Goal: Task Accomplishment & Management: Manage account settings

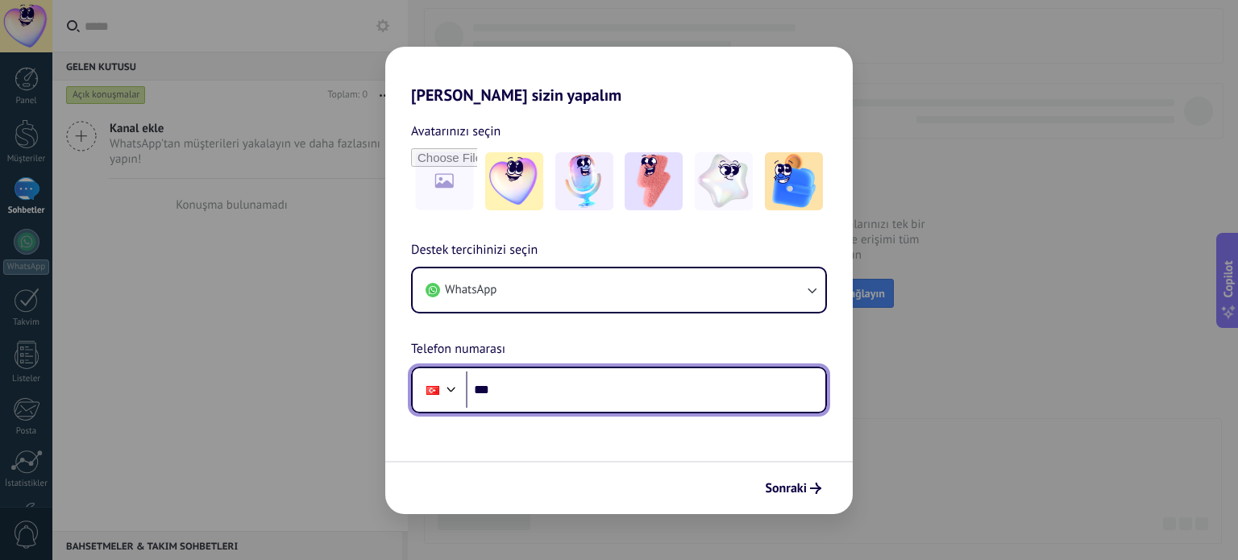
click at [543, 380] on input "***" at bounding box center [646, 390] width 360 height 37
type input "**********"
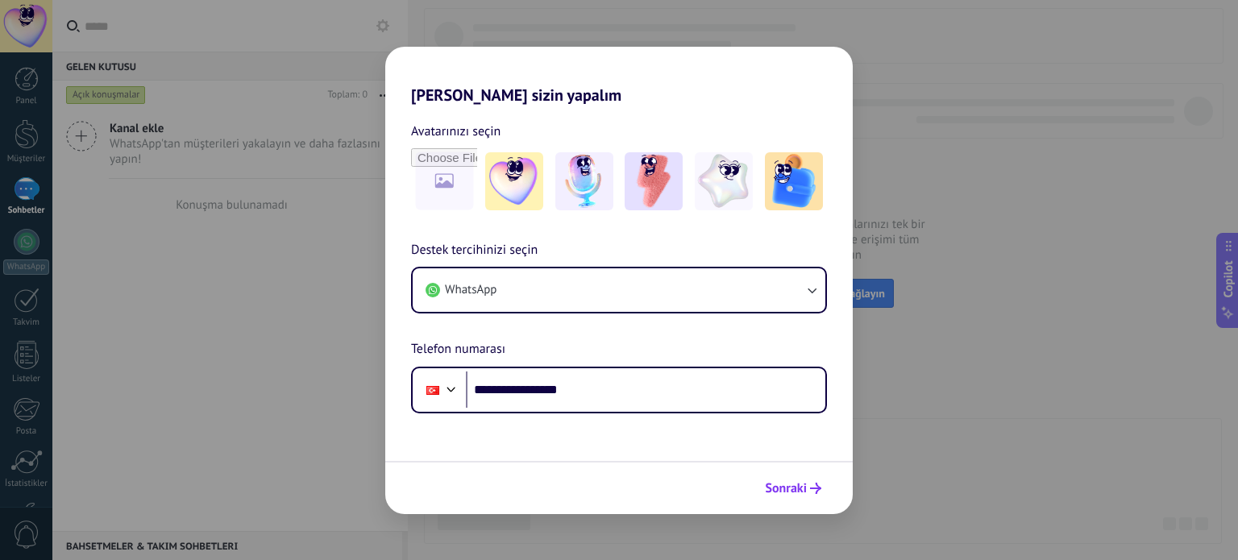
click at [808, 482] on button "Sonraki" at bounding box center [793, 488] width 71 height 27
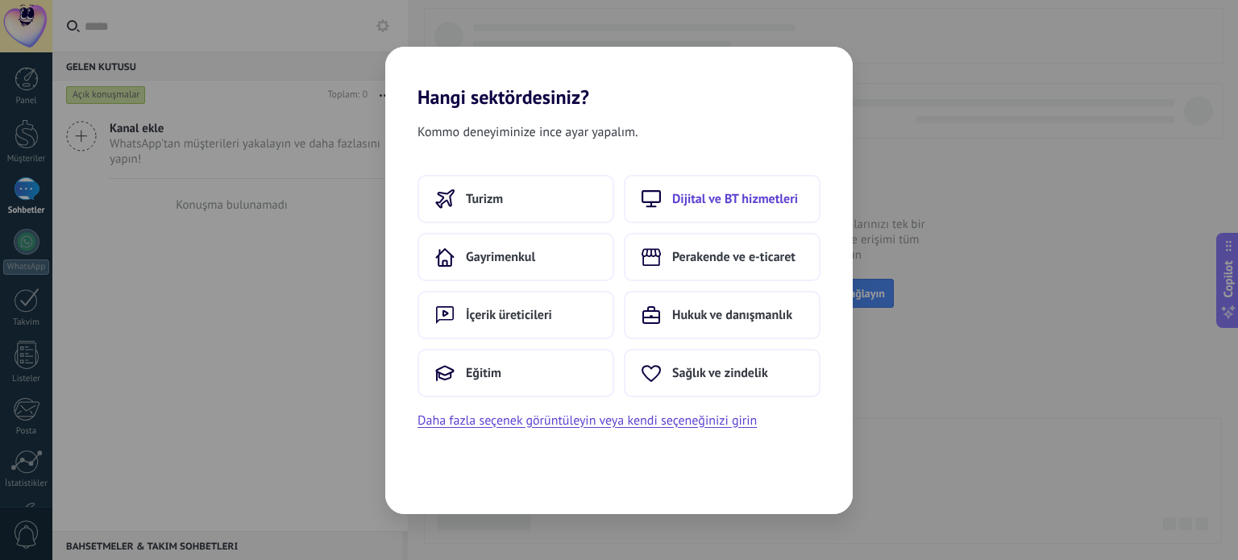
click at [651, 206] on use at bounding box center [652, 198] width 18 height 15
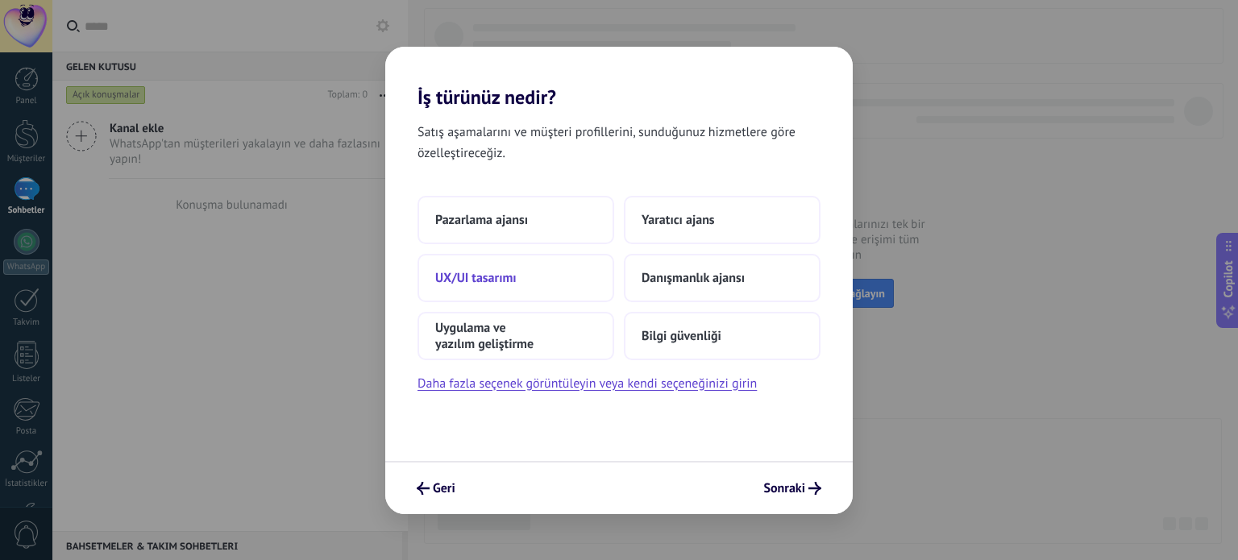
click at [534, 268] on button "UX/UI tasarımı" at bounding box center [516, 278] width 197 height 48
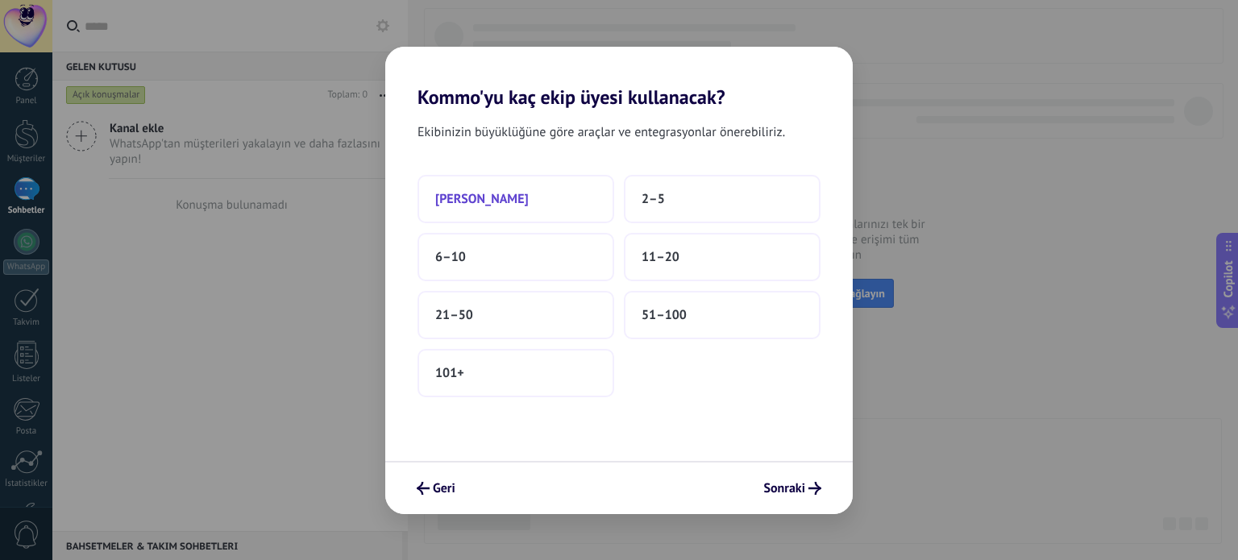
click at [568, 209] on button "[PERSON_NAME]" at bounding box center [516, 199] width 197 height 48
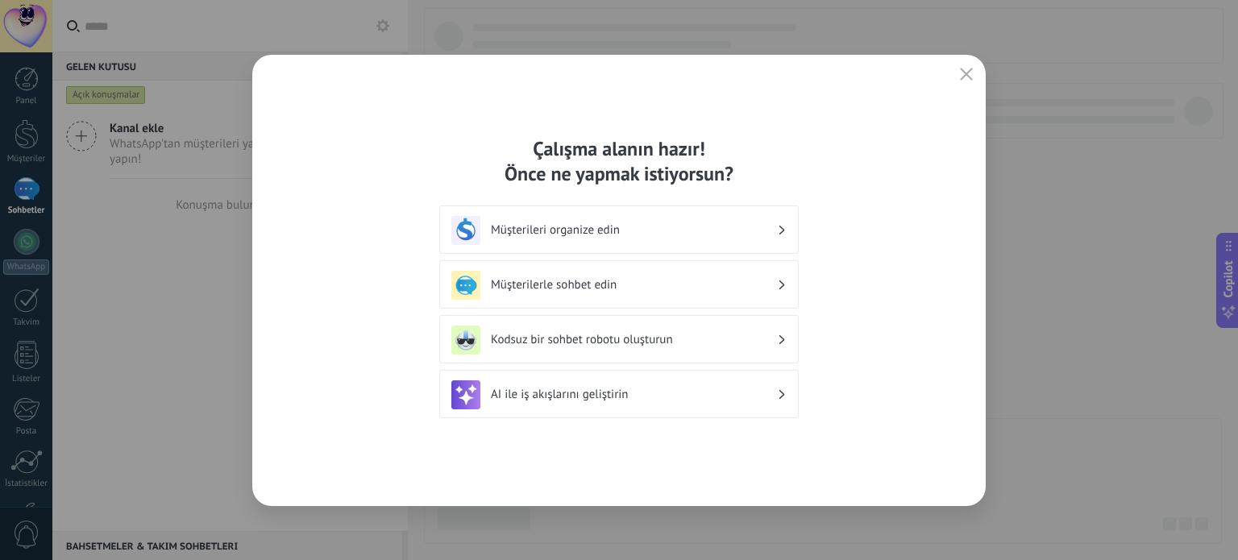
click at [677, 391] on h3 "AI ile iş akışlarını geliştirin" at bounding box center [634, 394] width 286 height 15
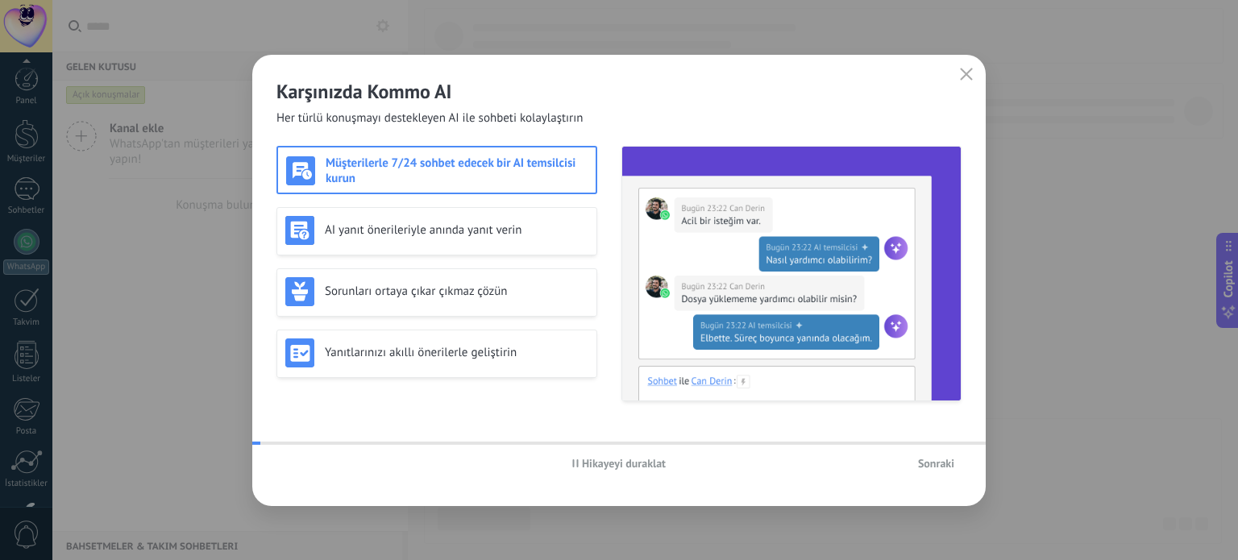
scroll to position [110, 0]
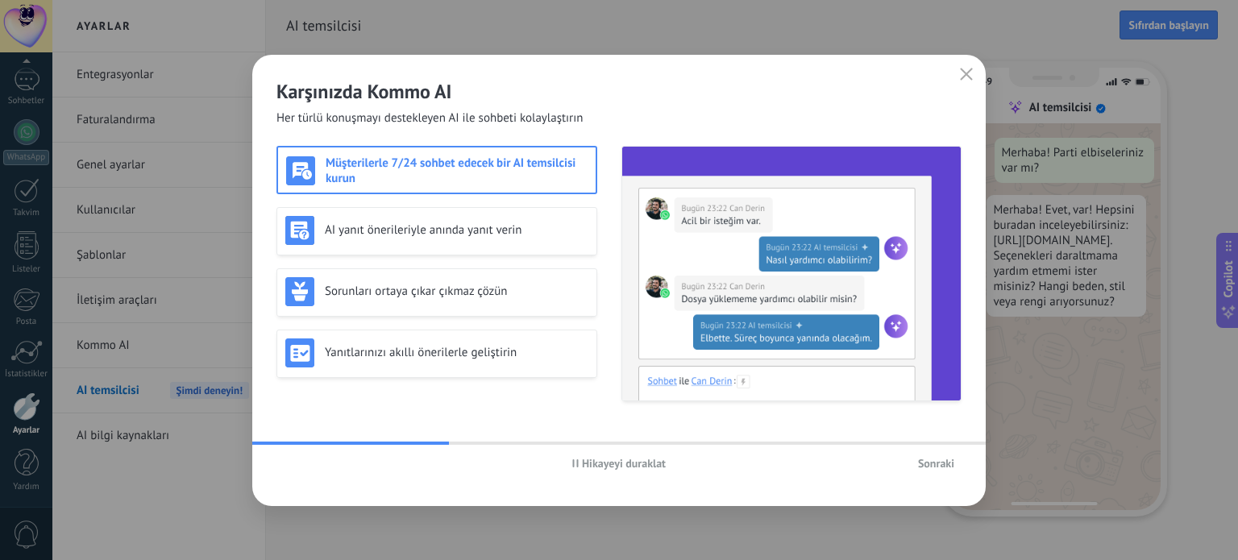
click at [547, 185] on div "Müşterilerle 7/24 sohbet edecek bir AI temsilcisi kurun" at bounding box center [437, 170] width 321 height 48
click at [539, 225] on h3 "AI yanıt önerileriyle anında yanıt verin" at bounding box center [457, 230] width 264 height 15
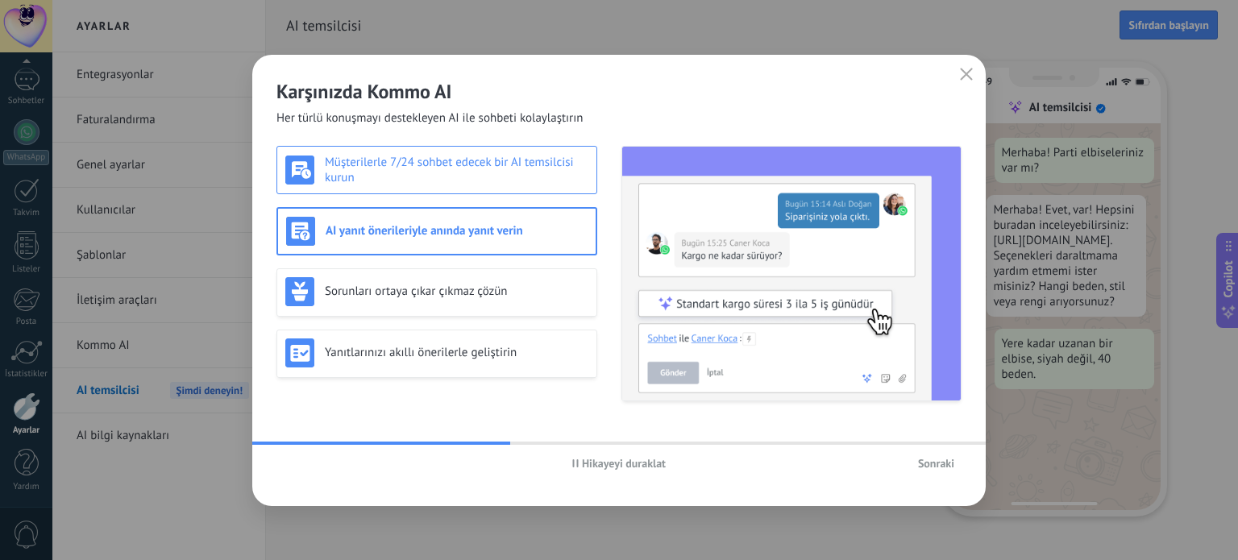
click at [539, 187] on div "Müşterilerle 7/24 sohbet edecek bir AI temsilcisi kurun" at bounding box center [437, 170] width 321 height 48
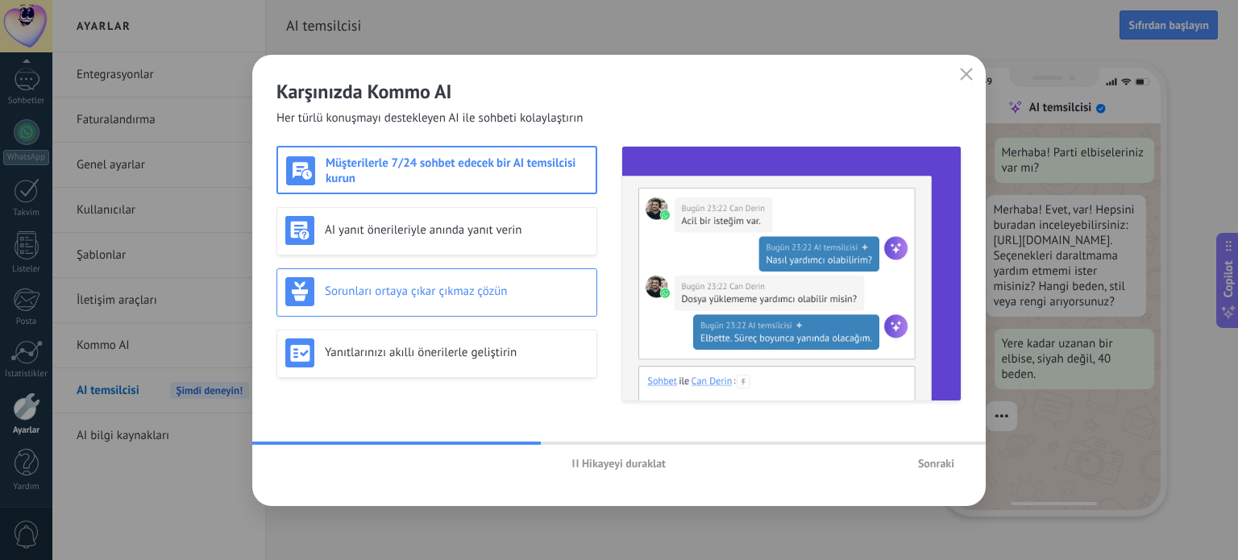
click at [551, 284] on h3 "Sorunları ortaya çıkar çıkmaz çözün" at bounding box center [457, 291] width 264 height 15
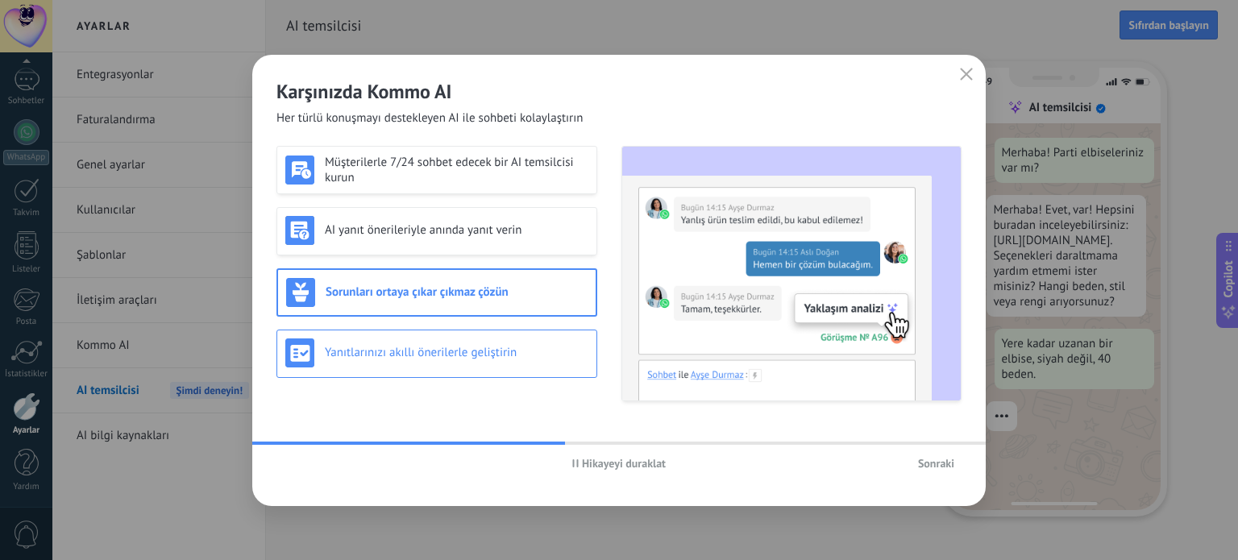
click at [559, 337] on div "Yanıtlarınızı akıllı önerilerle geliştirin" at bounding box center [437, 354] width 321 height 48
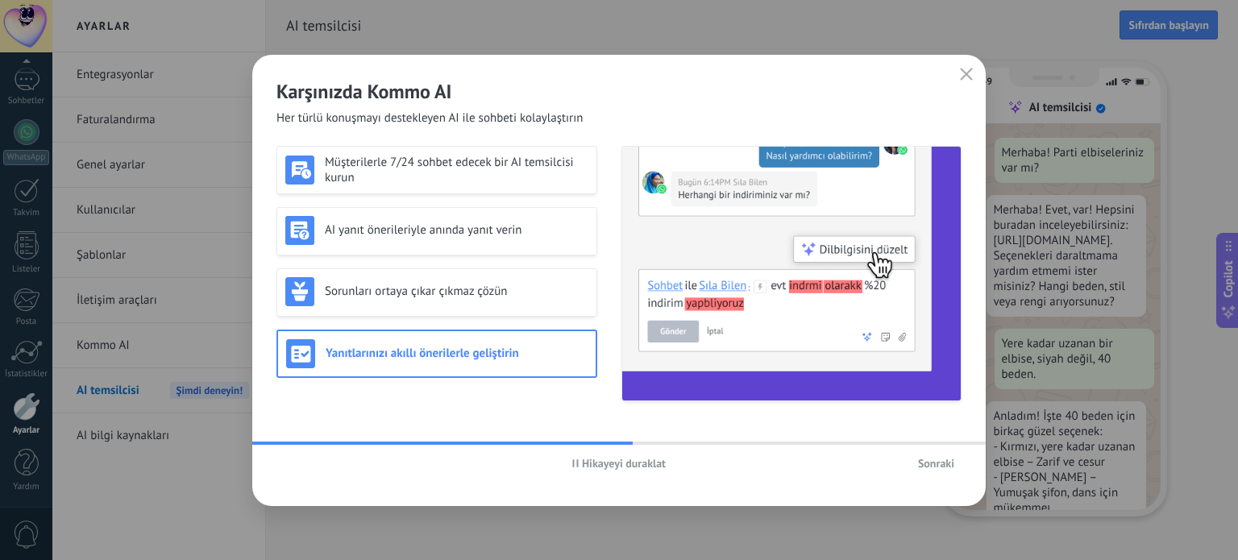
scroll to position [52, 0]
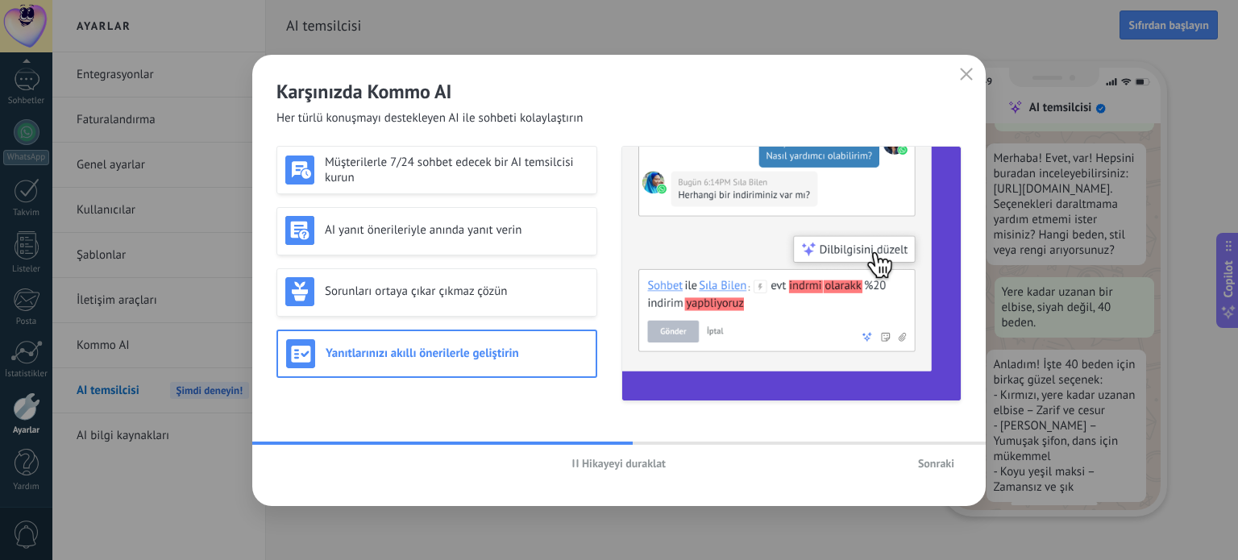
click at [921, 460] on span "Sonraki" at bounding box center [936, 463] width 36 height 11
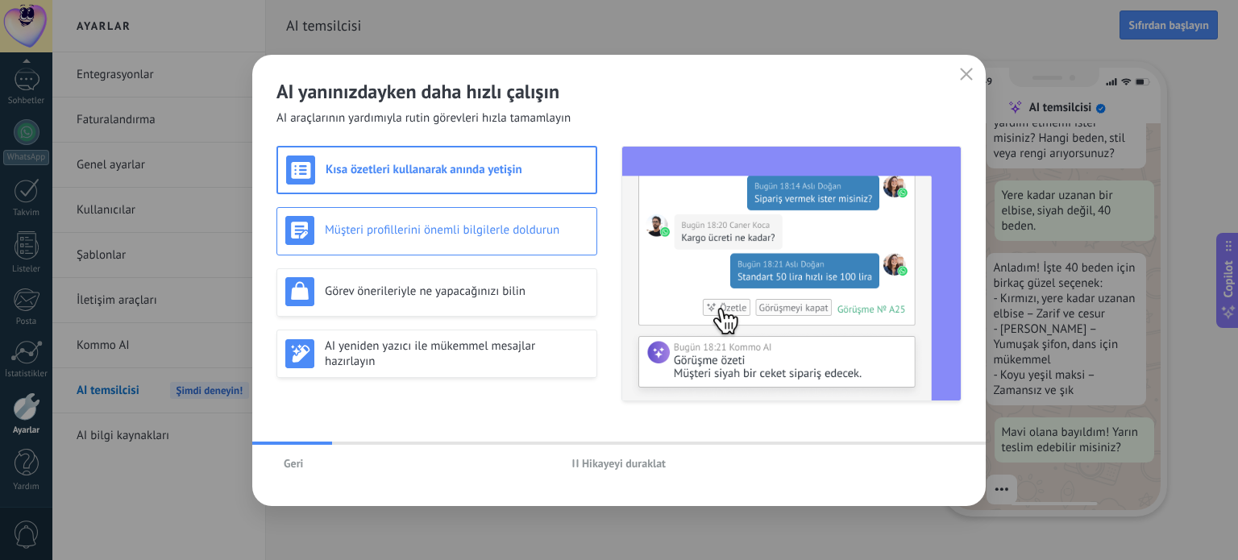
scroll to position [152, 0]
click at [548, 231] on h3 "Müşteri profillerini önemli bilgilerle doldurun" at bounding box center [457, 230] width 264 height 15
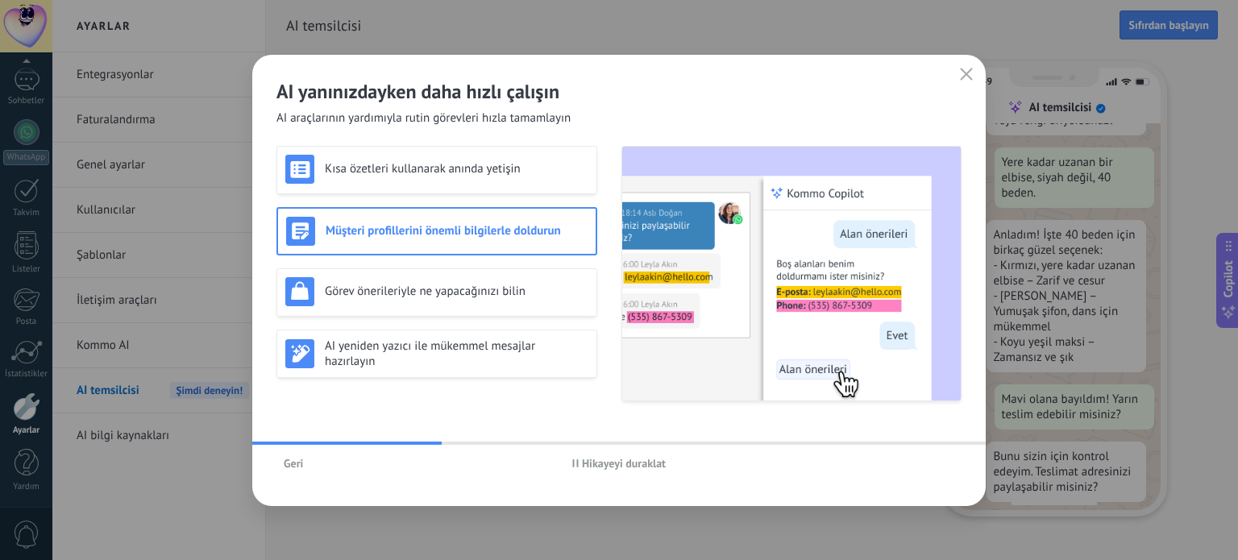
scroll to position [182, 0]
click at [543, 299] on div "Görev önerileriyle ne yapacağınızı bilin" at bounding box center [436, 291] width 303 height 29
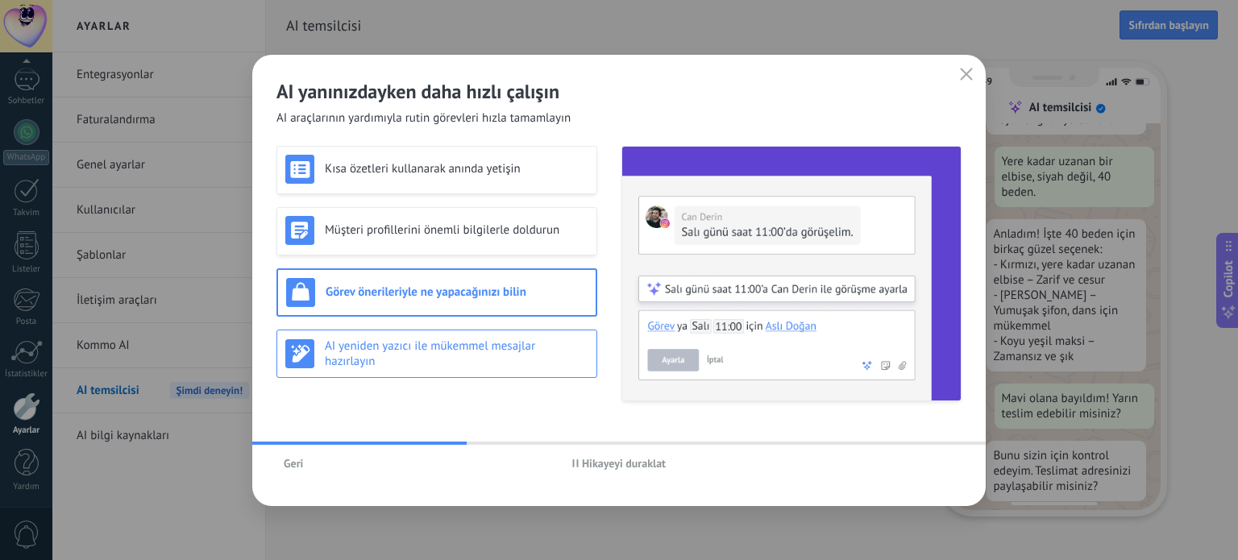
click at [539, 360] on div "AI yeniden yazıcı ile mükemmel mesajlar hazırlayın" at bounding box center [436, 354] width 303 height 31
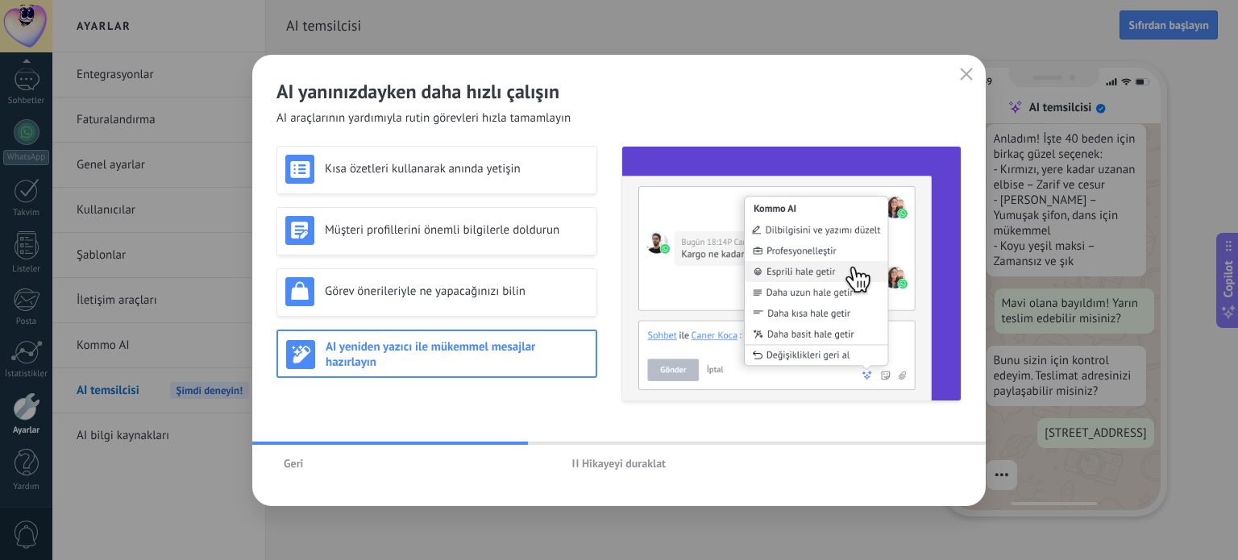
scroll to position [281, 0]
click at [971, 72] on icon "button" at bounding box center [966, 74] width 13 height 13
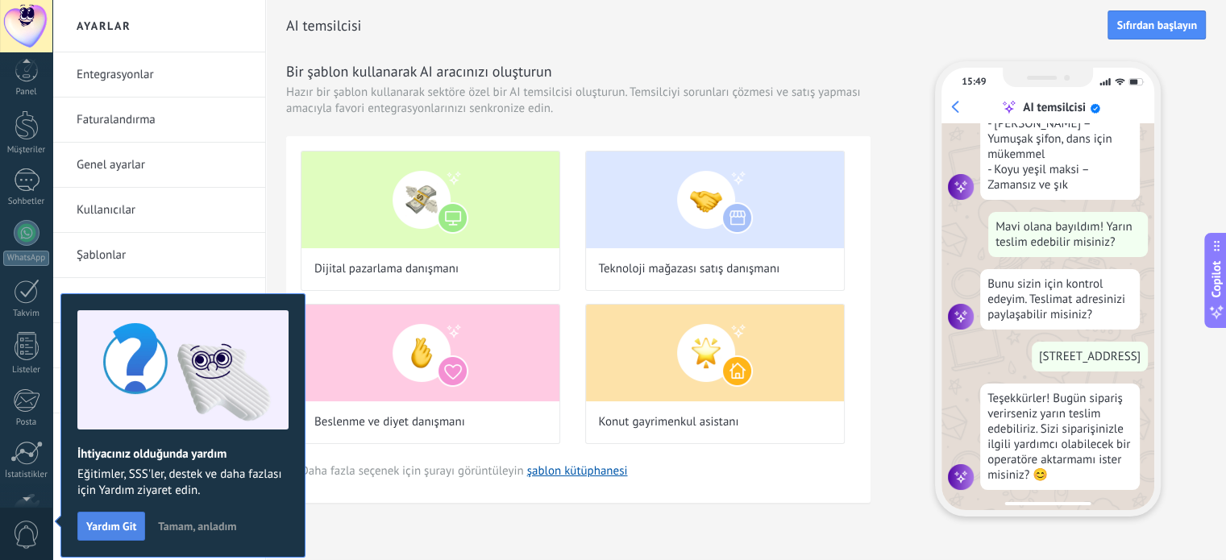
scroll to position [110, 0]
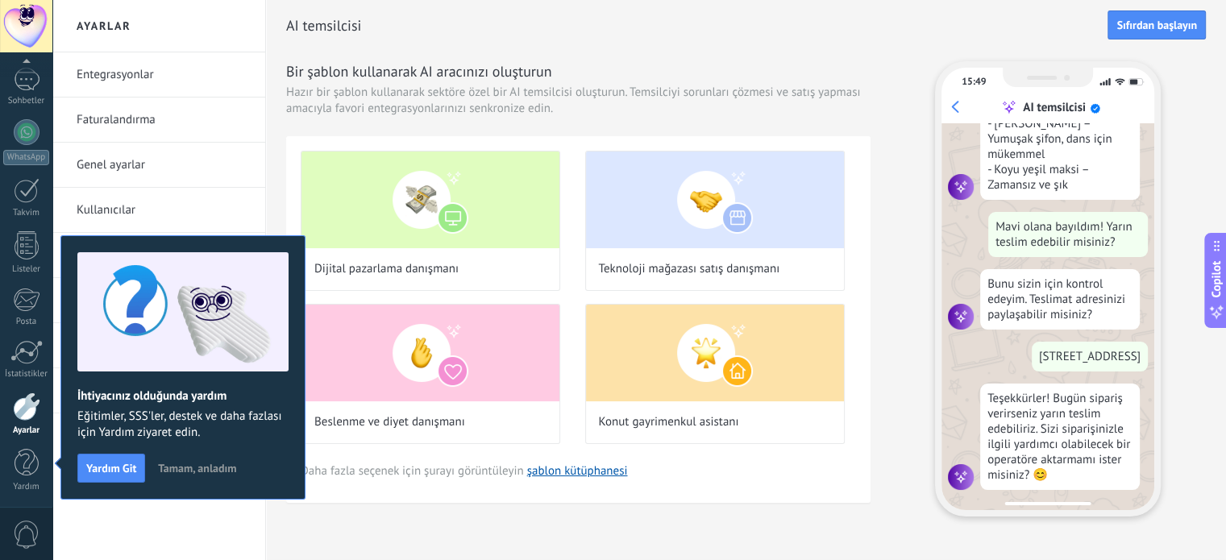
click at [203, 472] on span "Tamam, anladım" at bounding box center [197, 468] width 78 height 11
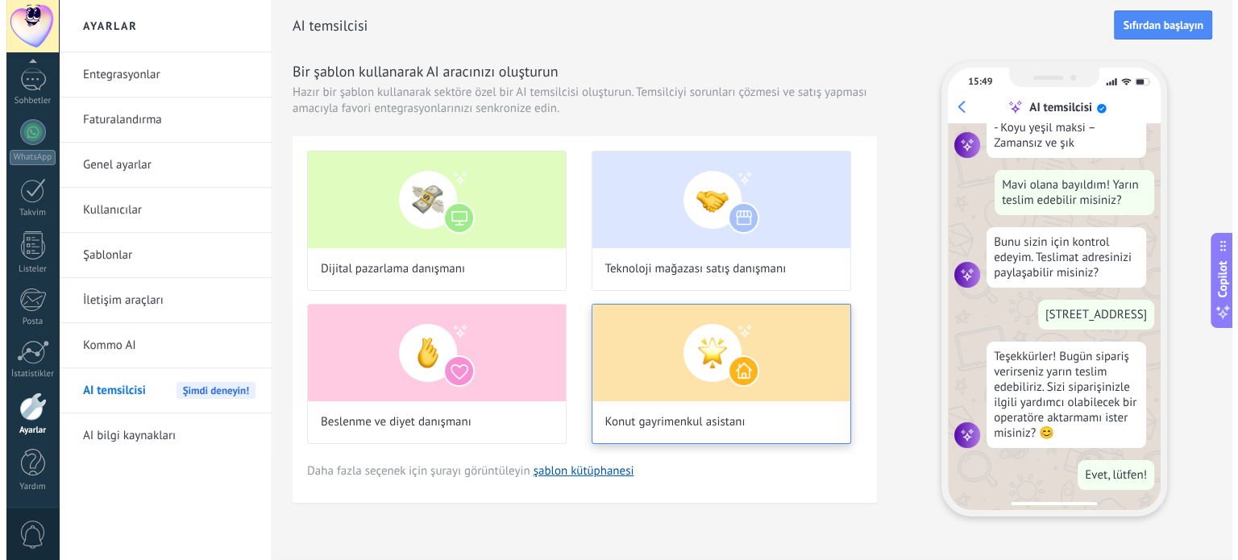
scroll to position [401, 0]
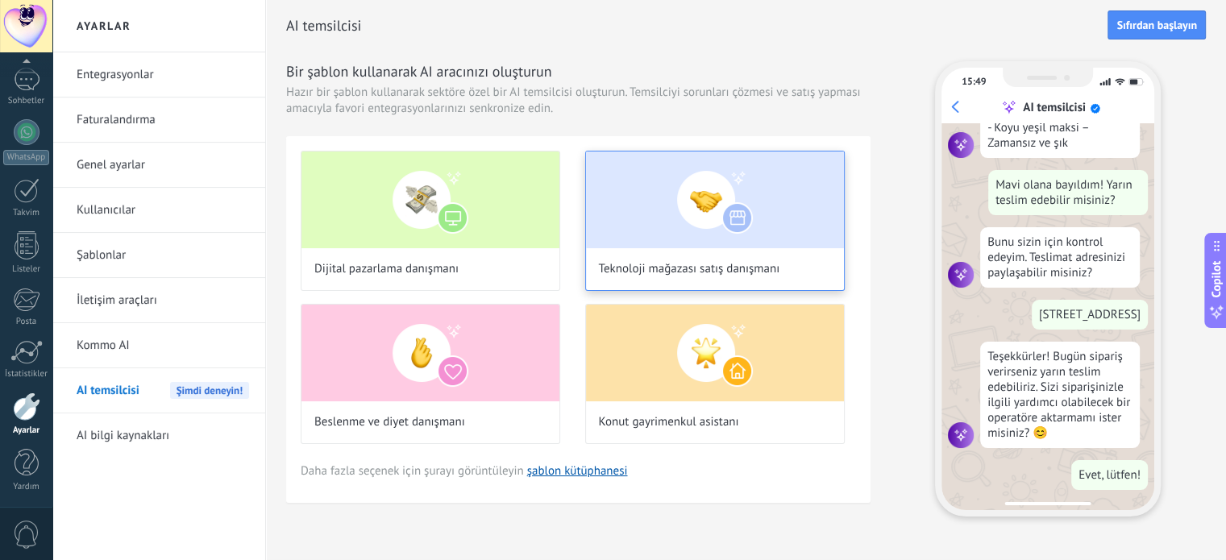
click at [629, 224] on img at bounding box center [715, 200] width 258 height 97
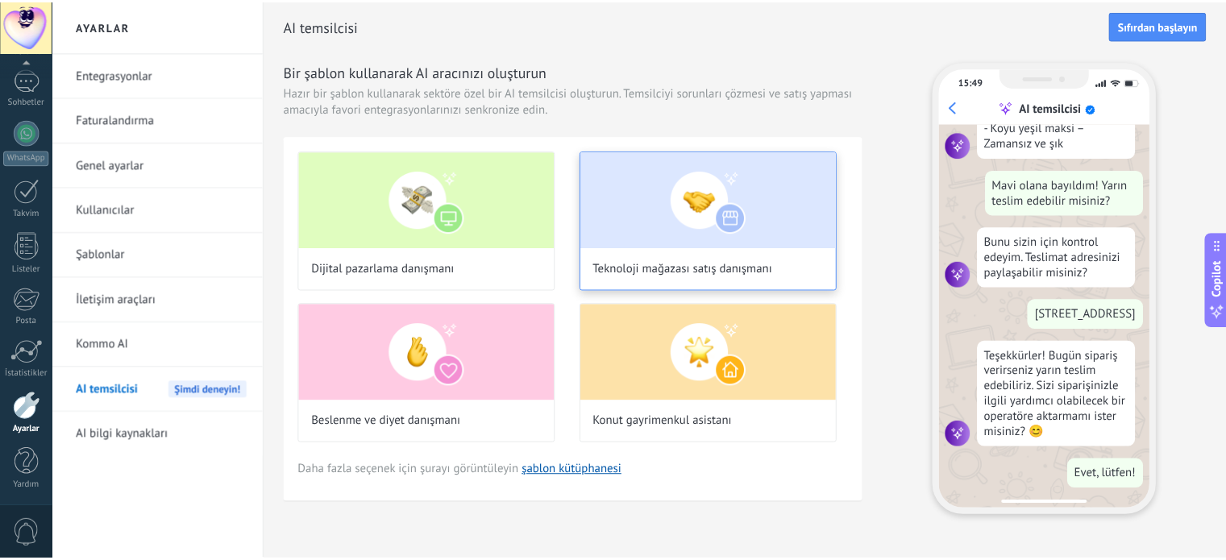
scroll to position [0, 0]
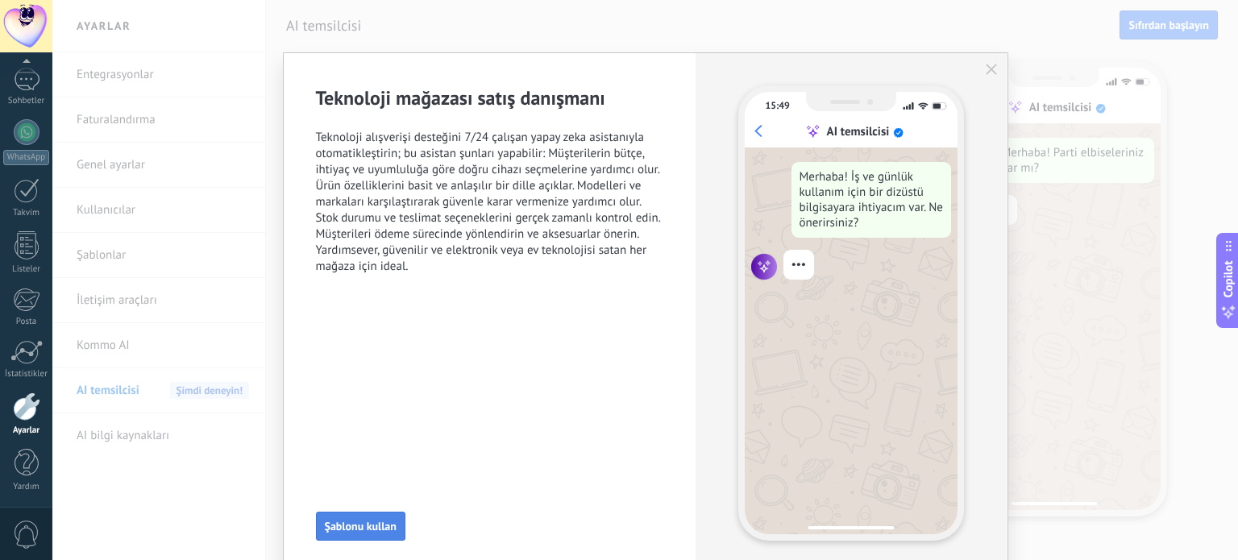
click at [361, 521] on span "Şablonu kullan" at bounding box center [361, 526] width 72 height 11
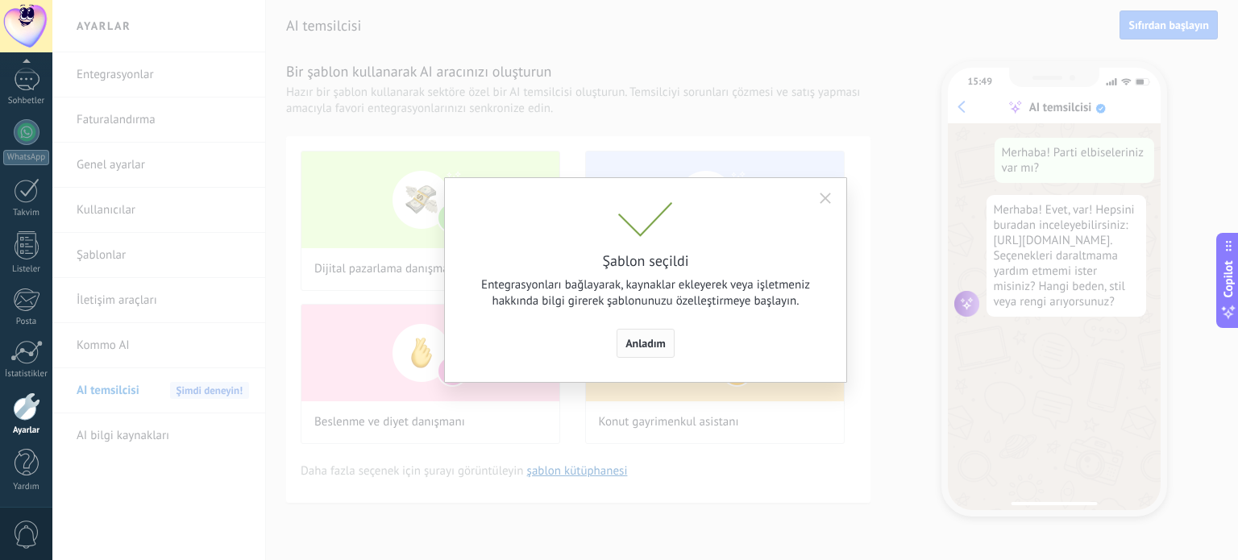
click at [641, 338] on span "Anladım" at bounding box center [646, 343] width 40 height 11
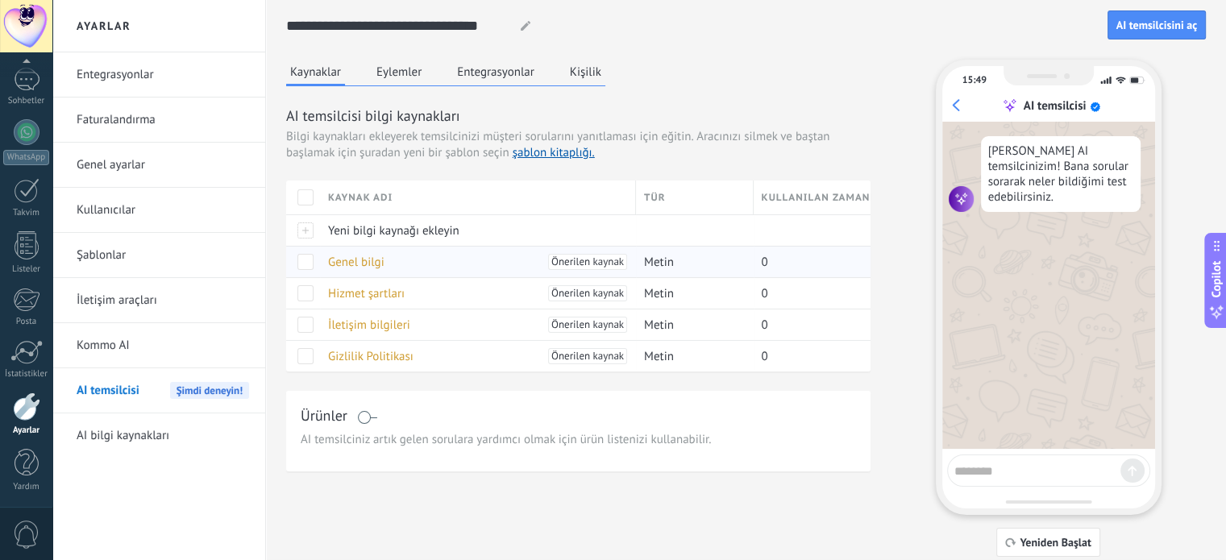
click at [374, 264] on span "Genel bilgi" at bounding box center [356, 262] width 56 height 15
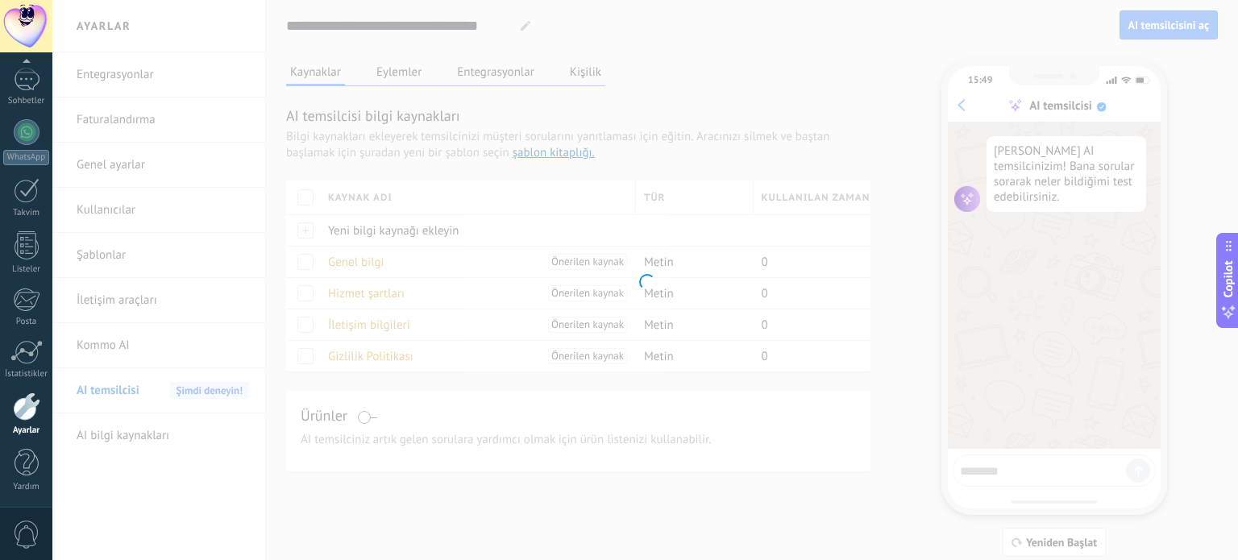
type input "**********"
type textarea "**********"
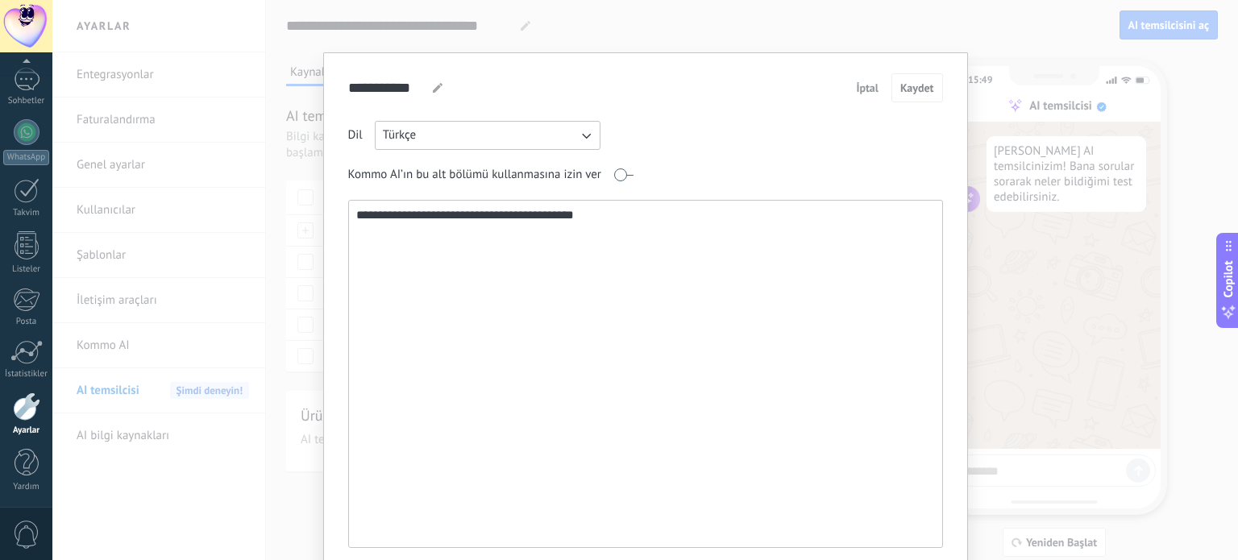
click at [647, 223] on textarea "**********" at bounding box center [644, 374] width 591 height 347
click at [857, 106] on div "**********" at bounding box center [645, 310] width 595 height 475
click at [861, 94] on span "İptal" at bounding box center [867, 87] width 23 height 11
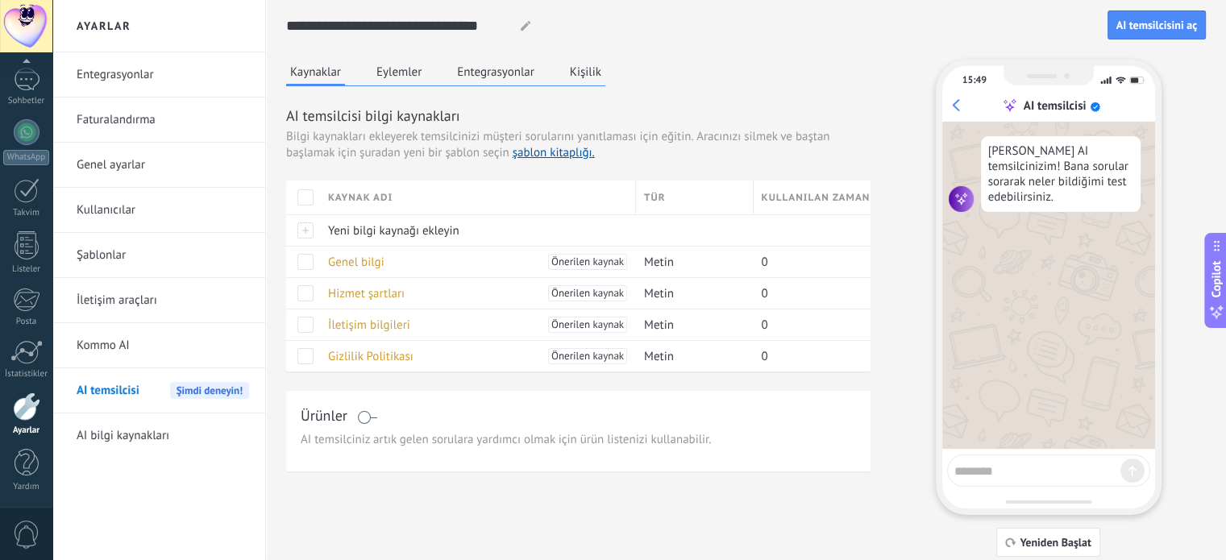
click at [971, 464] on textarea at bounding box center [1038, 469] width 166 height 20
type textarea "*******"
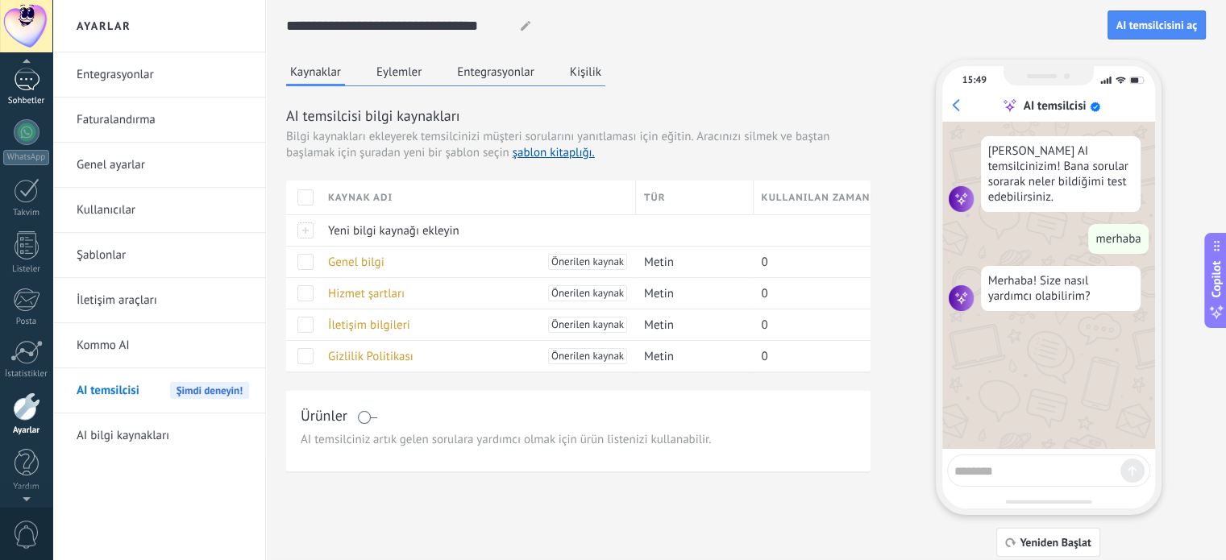
click at [11, 86] on link "Sohbetler" at bounding box center [26, 87] width 52 height 39
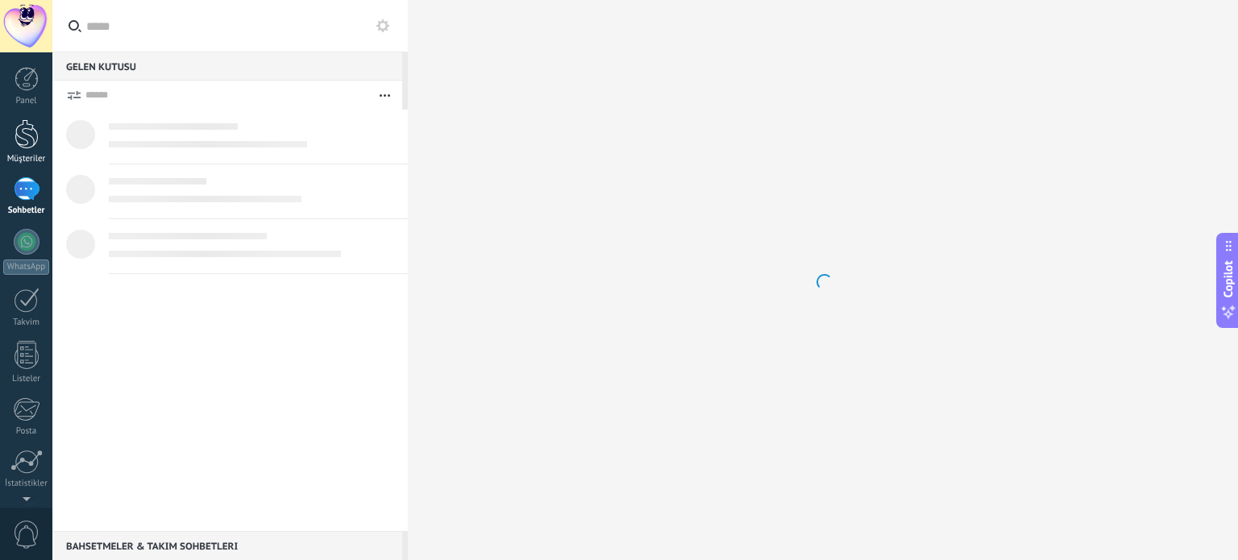
click at [36, 134] on div at bounding box center [27, 134] width 24 height 30
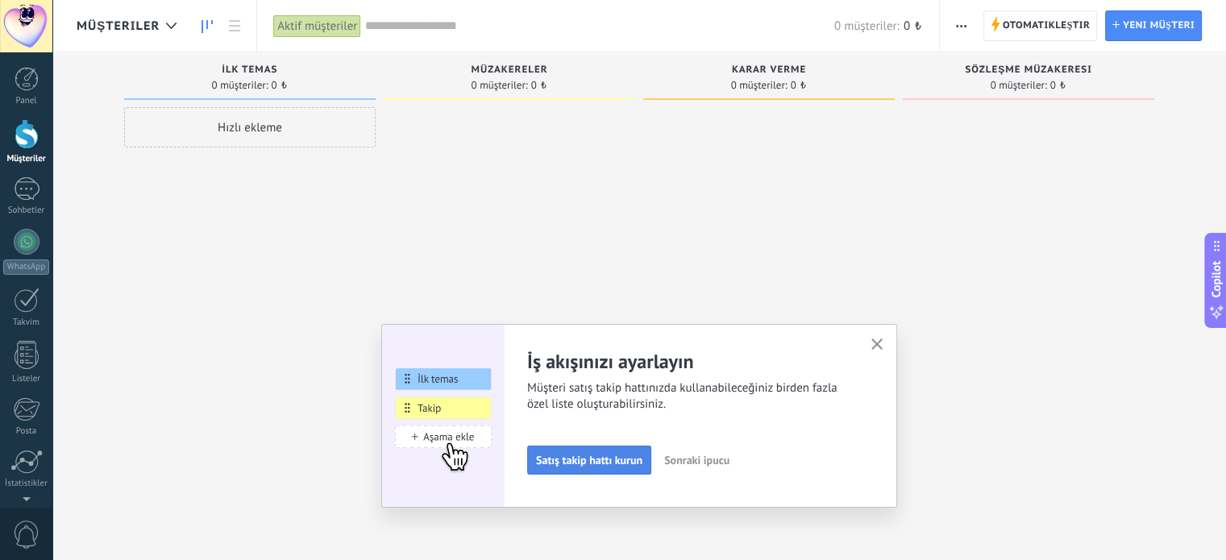
click at [564, 455] on span "Satış takip hattı kurun" at bounding box center [589, 460] width 106 height 11
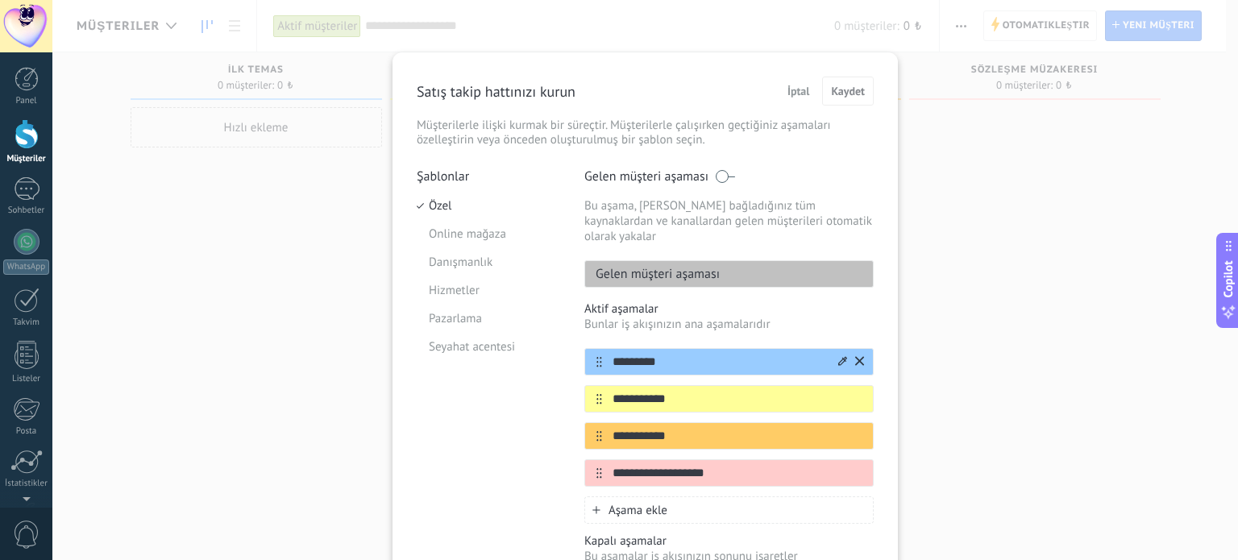
click at [662, 354] on input "*********" at bounding box center [719, 362] width 234 height 17
click at [597, 357] on icon at bounding box center [600, 362] width 6 height 10
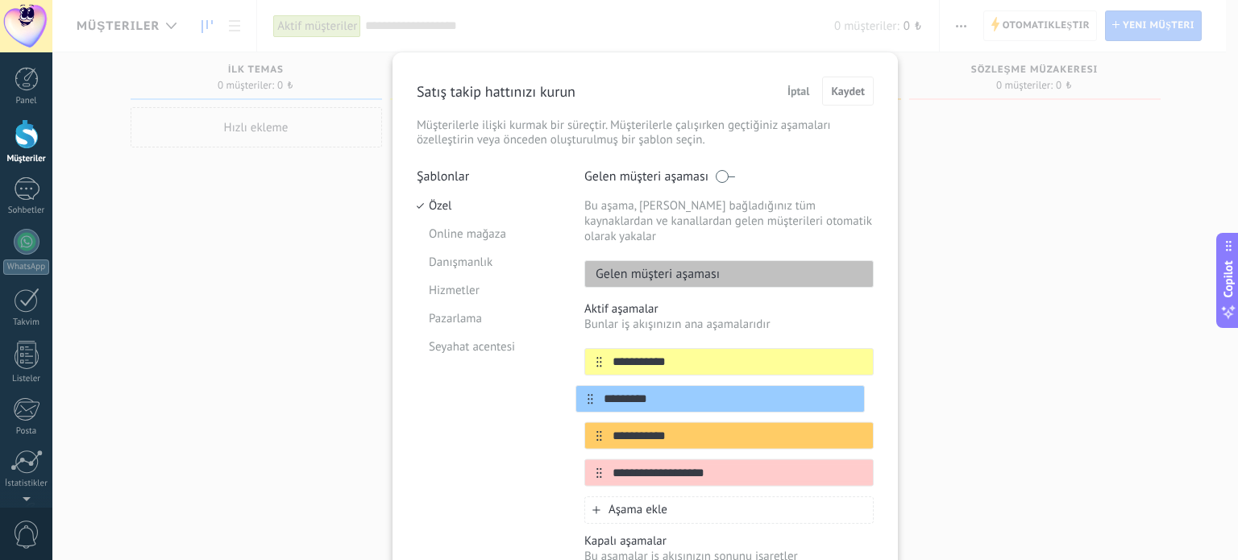
drag, startPoint x: 593, startPoint y: 347, endPoint x: 599, endPoint y: 392, distance: 45.5
click at [599, 392] on div "**********" at bounding box center [728, 417] width 289 height 139
click at [838, 90] on span "Kaydet" at bounding box center [848, 90] width 34 height 11
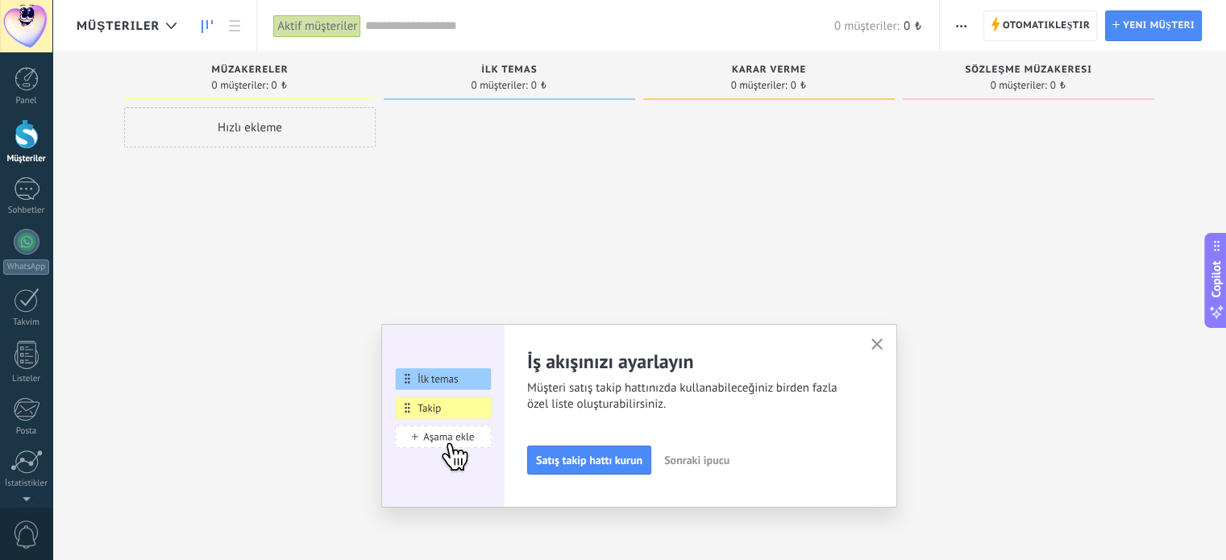
click at [887, 338] on button "button" at bounding box center [877, 346] width 20 height 22
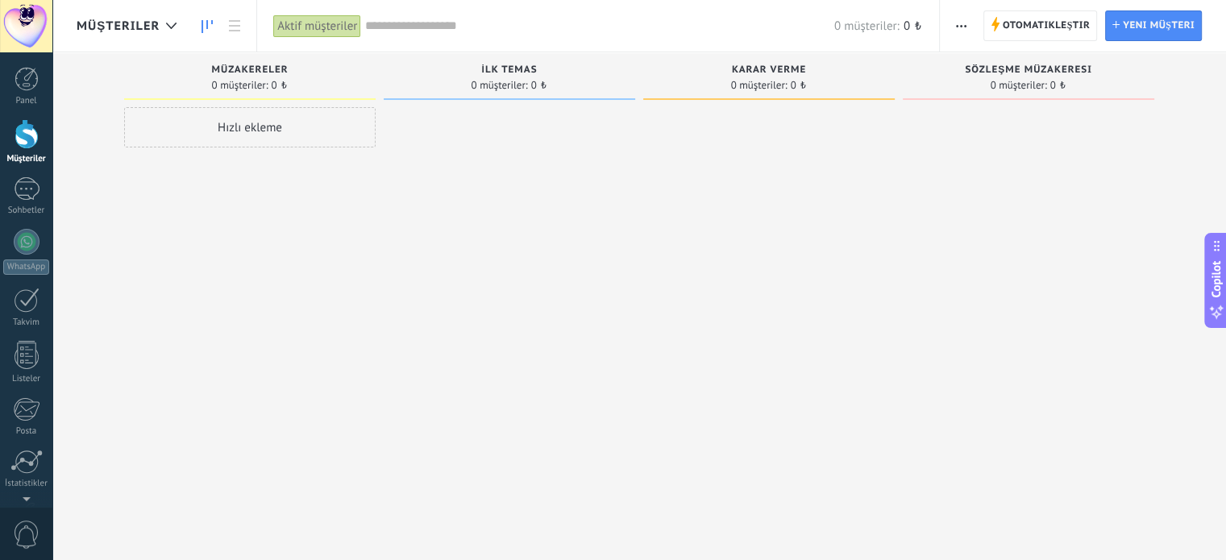
click at [284, 138] on div "Hızlı ekleme" at bounding box center [250, 127] width 252 height 40
